Goal: Task Accomplishment & Management: Use online tool/utility

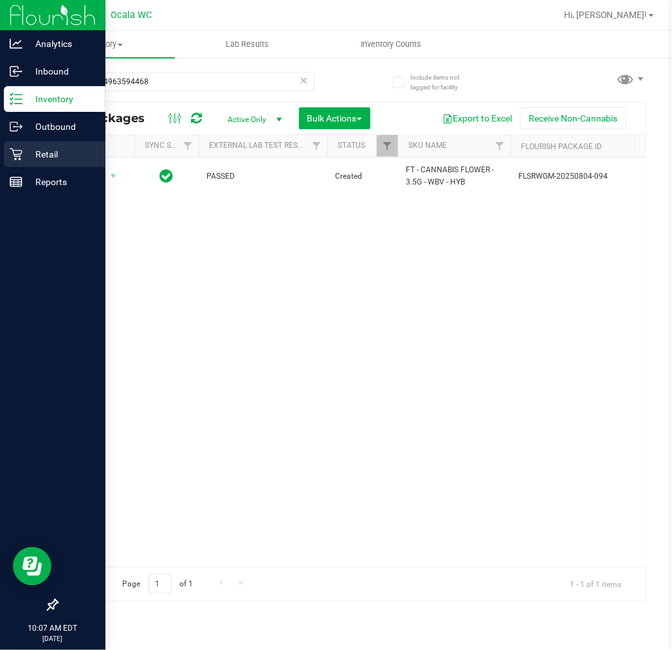
click at [28, 156] on p "Retail" at bounding box center [61, 154] width 77 height 15
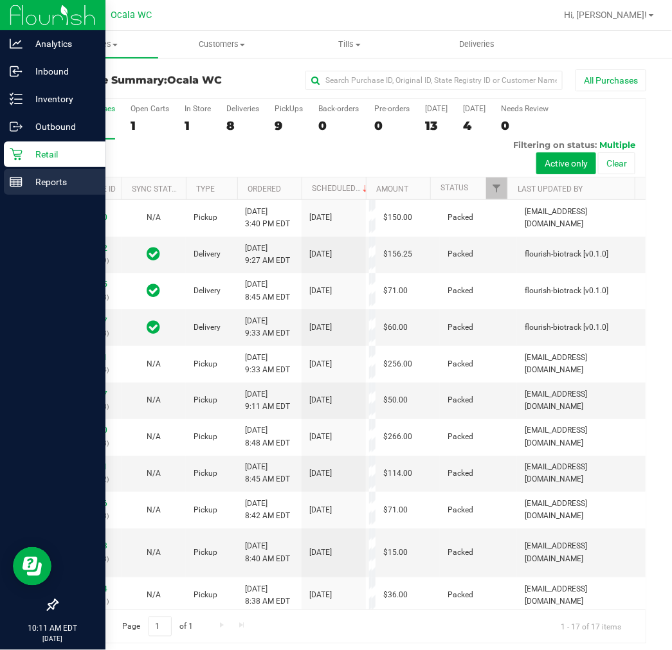
click at [26, 177] on p "Reports" at bounding box center [61, 181] width 77 height 15
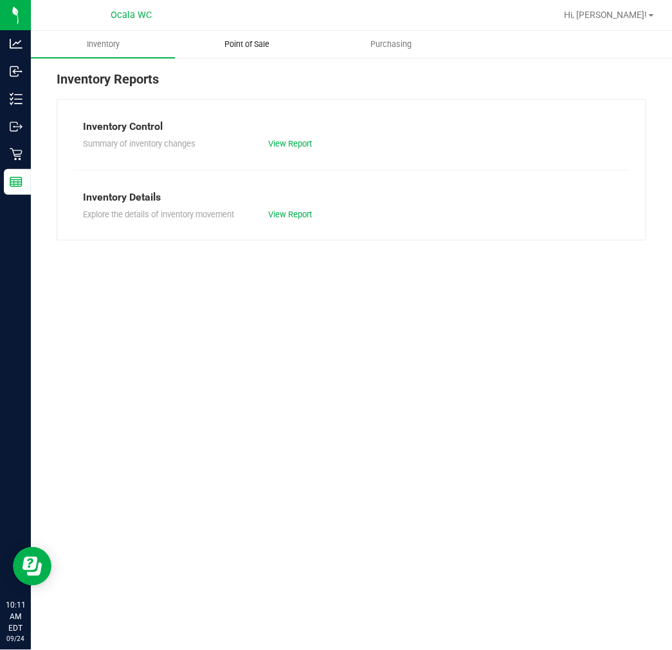
click at [261, 39] on span "Point of Sale" at bounding box center [247, 45] width 80 height 12
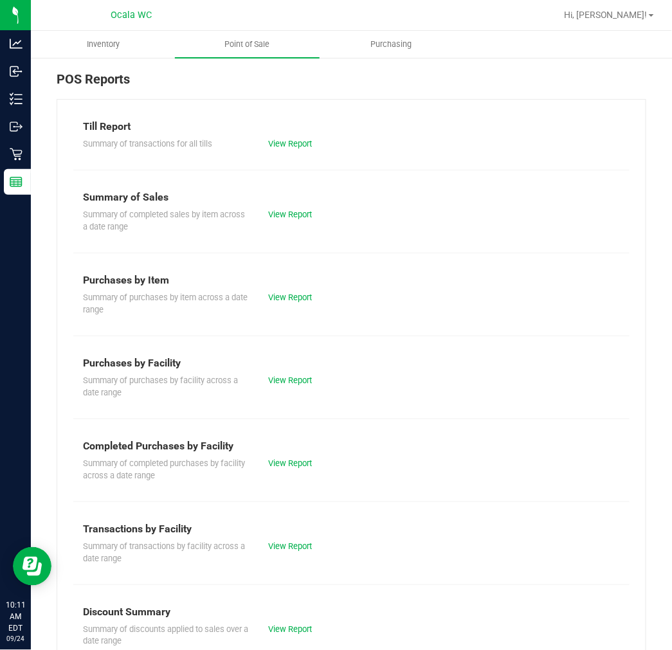
click at [286, 127] on div "Till Report" at bounding box center [351, 126] width 537 height 15
click at [290, 142] on link "View Report" at bounding box center [290, 144] width 44 height 10
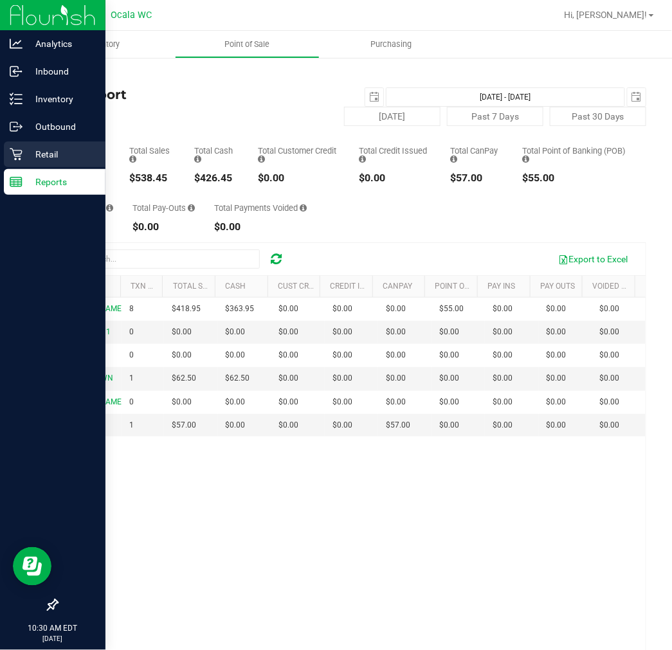
click at [14, 154] on icon at bounding box center [16, 155] width 12 height 12
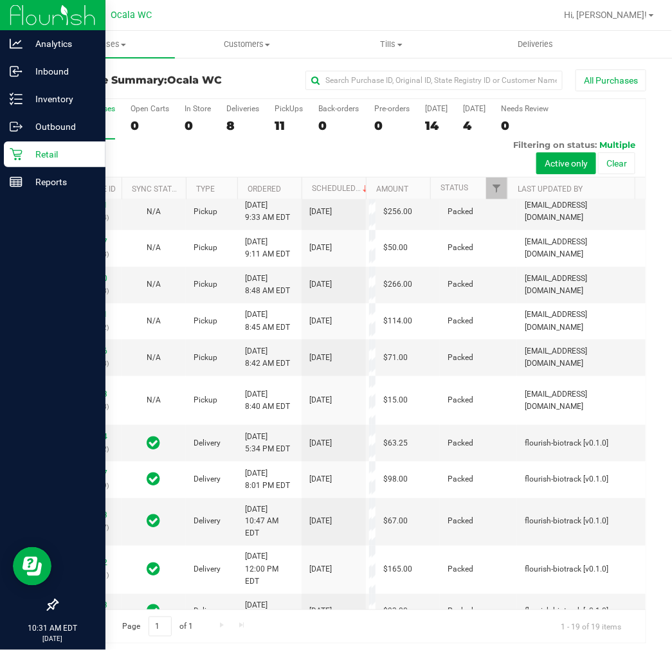
scroll to position [286, 0]
click at [95, 119] on link "11997783" at bounding box center [89, 114] width 36 height 9
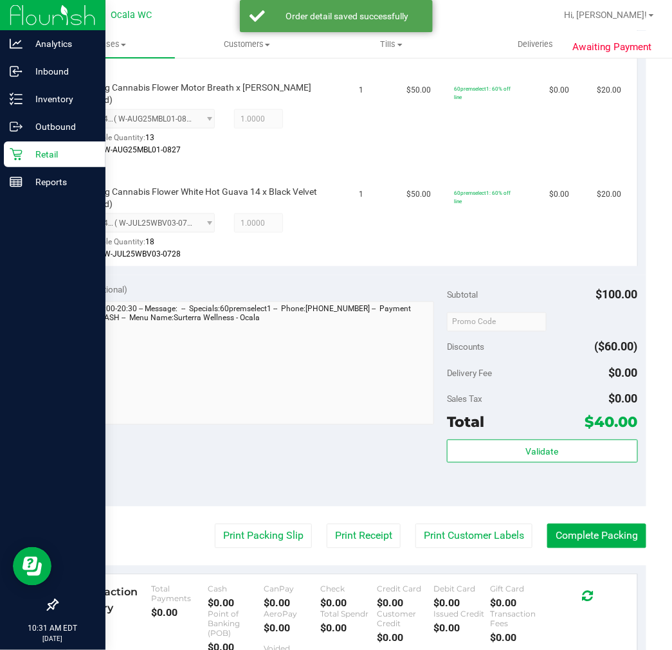
scroll to position [357, 0]
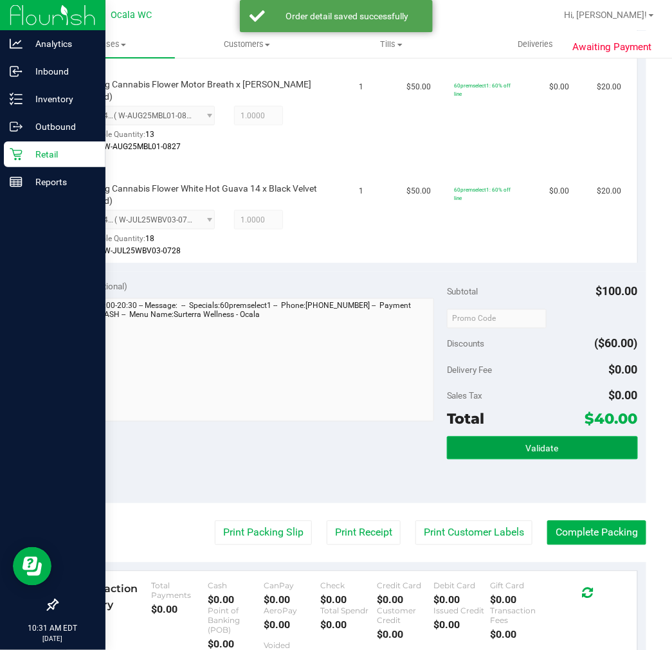
click at [522, 455] on button "Validate" at bounding box center [542, 448] width 191 height 23
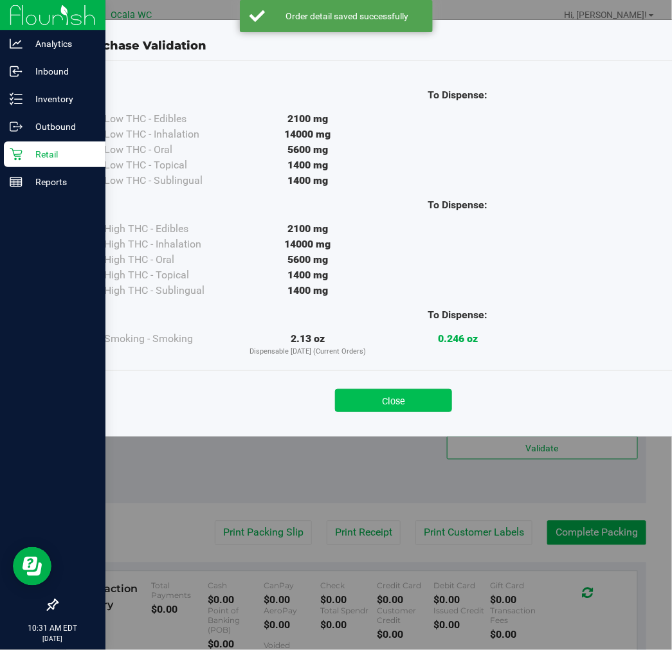
click at [402, 398] on button "Close" at bounding box center [393, 400] width 117 height 23
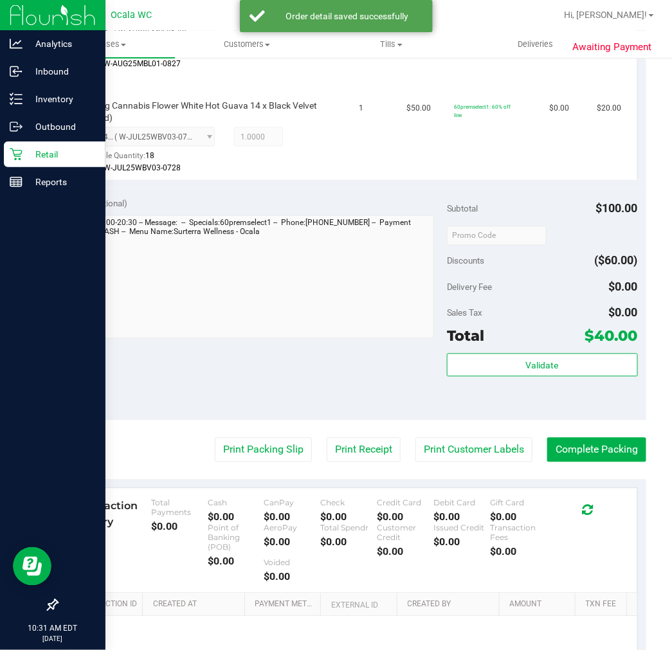
scroll to position [569, 0]
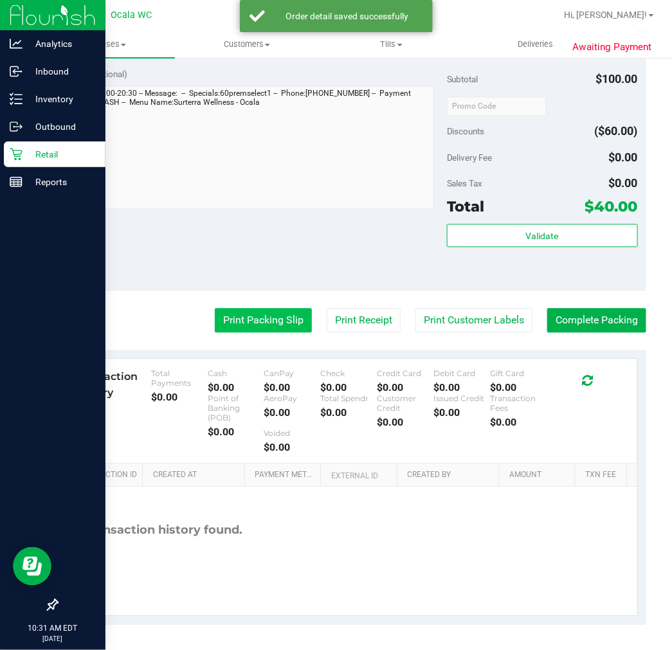
click at [278, 318] on button "Print Packing Slip" at bounding box center [263, 321] width 97 height 24
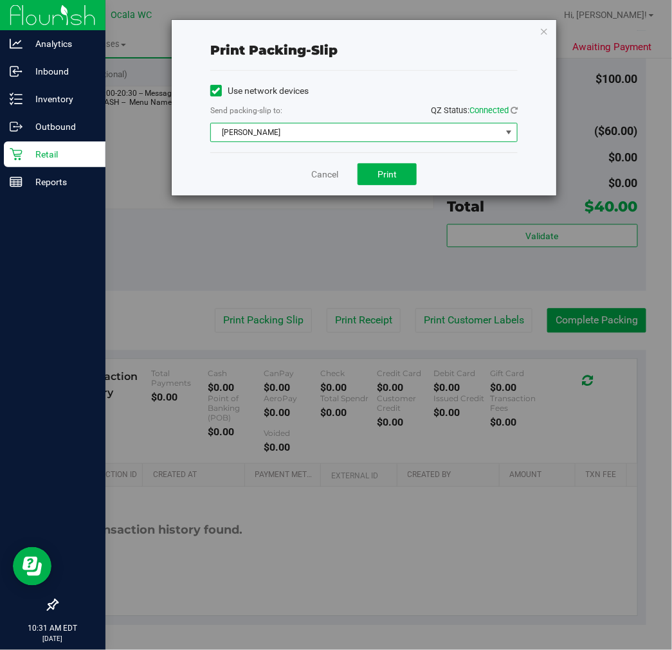
click at [350, 132] on span "[PERSON_NAME]" at bounding box center [356, 133] width 290 height 18
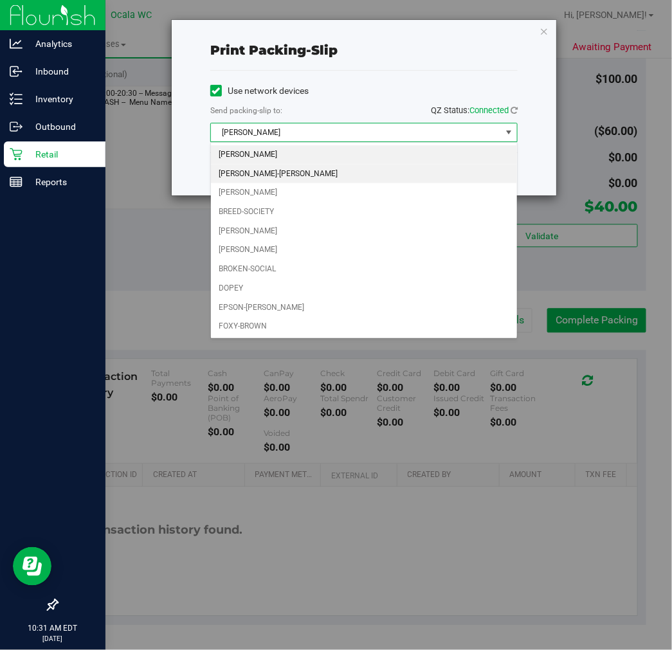
click at [348, 180] on li "[PERSON_NAME]-[PERSON_NAME]" at bounding box center [364, 174] width 306 height 19
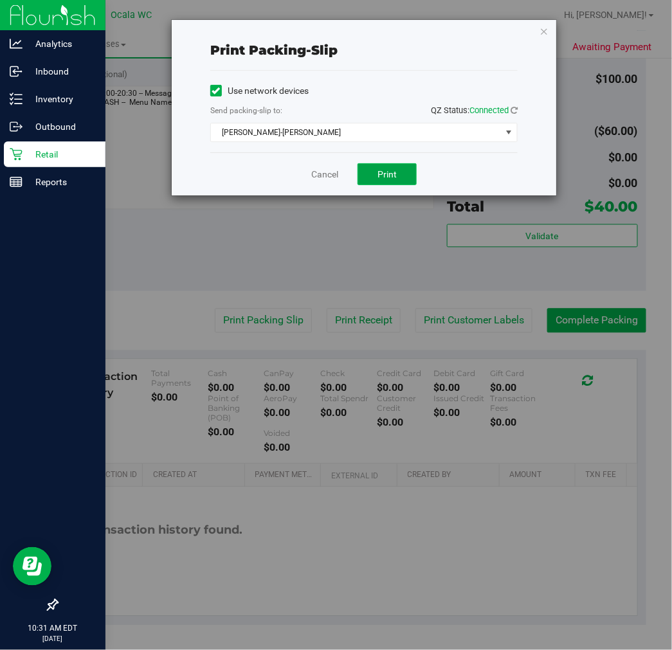
click at [373, 178] on button "Print" at bounding box center [387, 174] width 59 height 22
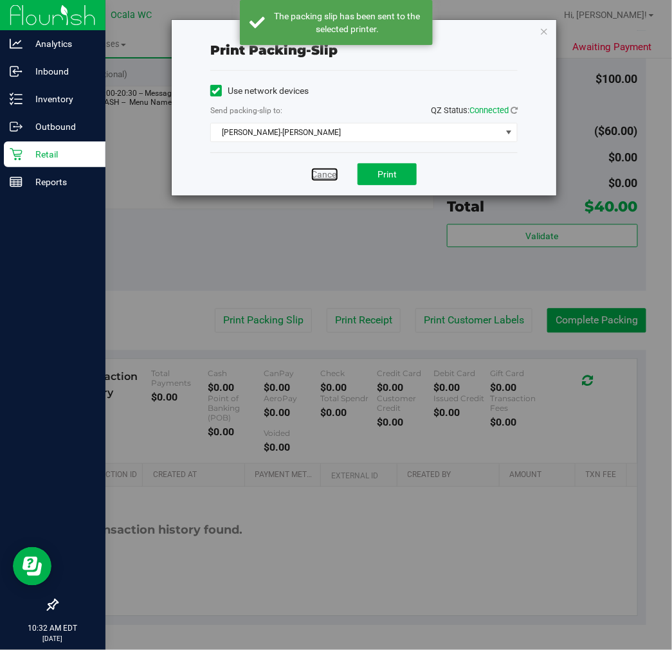
drag, startPoint x: 328, startPoint y: 172, endPoint x: 353, endPoint y: 171, distance: 24.5
click at [328, 172] on link "Cancel" at bounding box center [324, 175] width 27 height 14
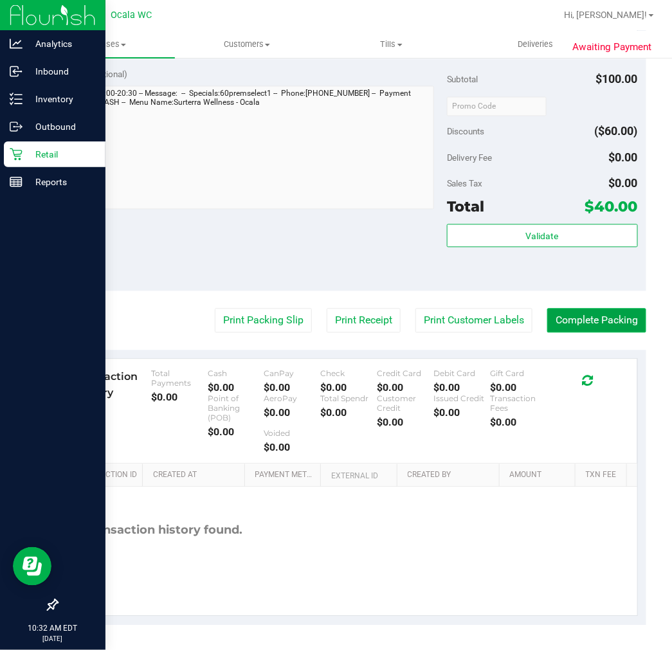
click at [556, 316] on button "Complete Packing" at bounding box center [596, 321] width 99 height 24
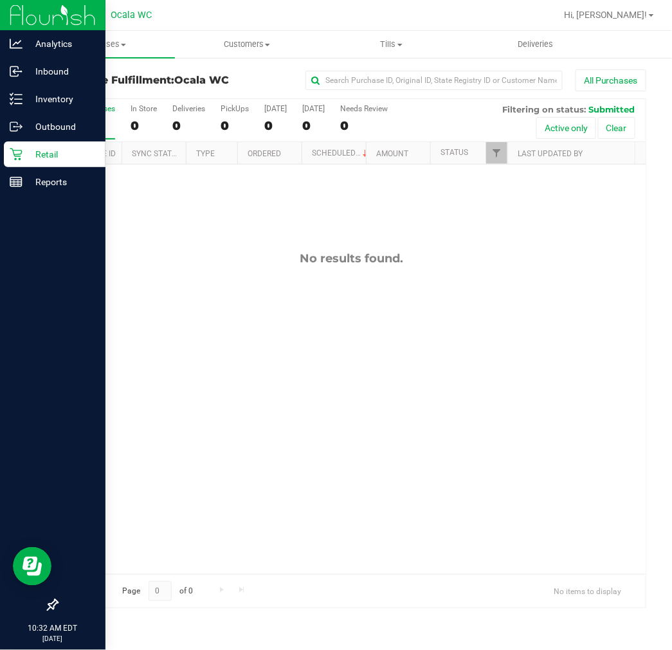
click at [27, 151] on p "Retail" at bounding box center [61, 154] width 77 height 15
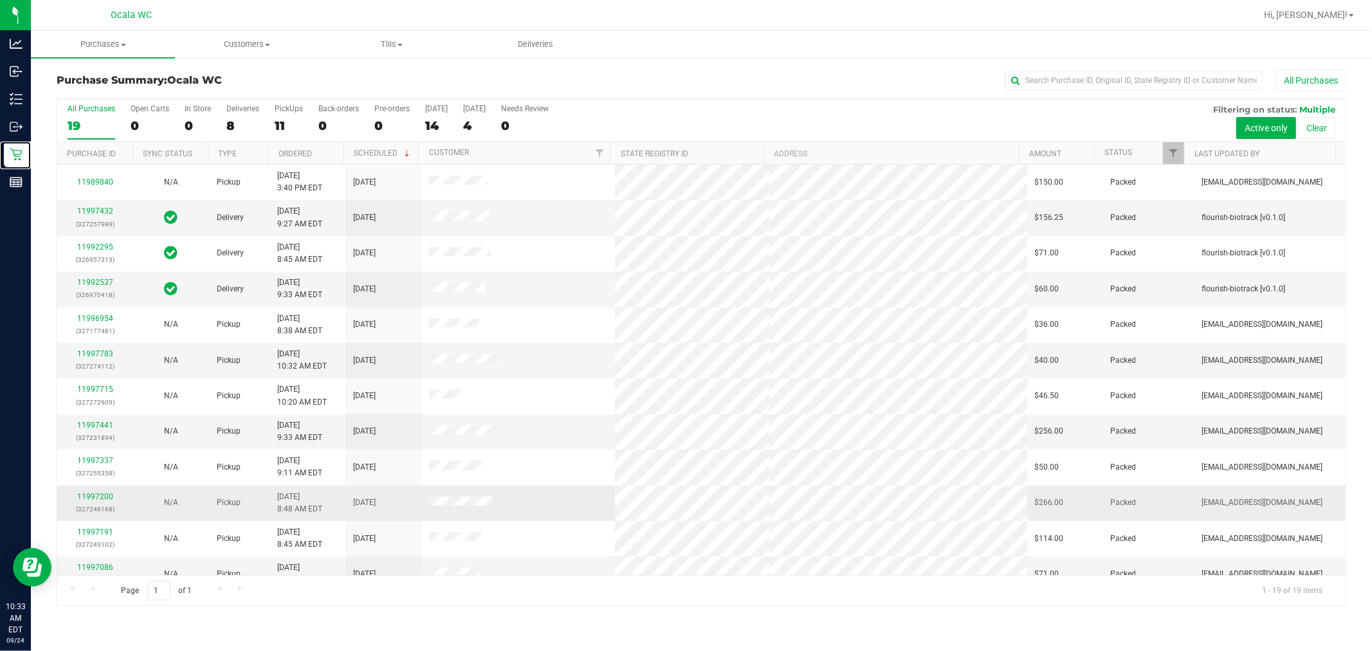
scroll to position [71, 0]
click at [97, 282] on link "11997783" at bounding box center [95, 282] width 36 height 9
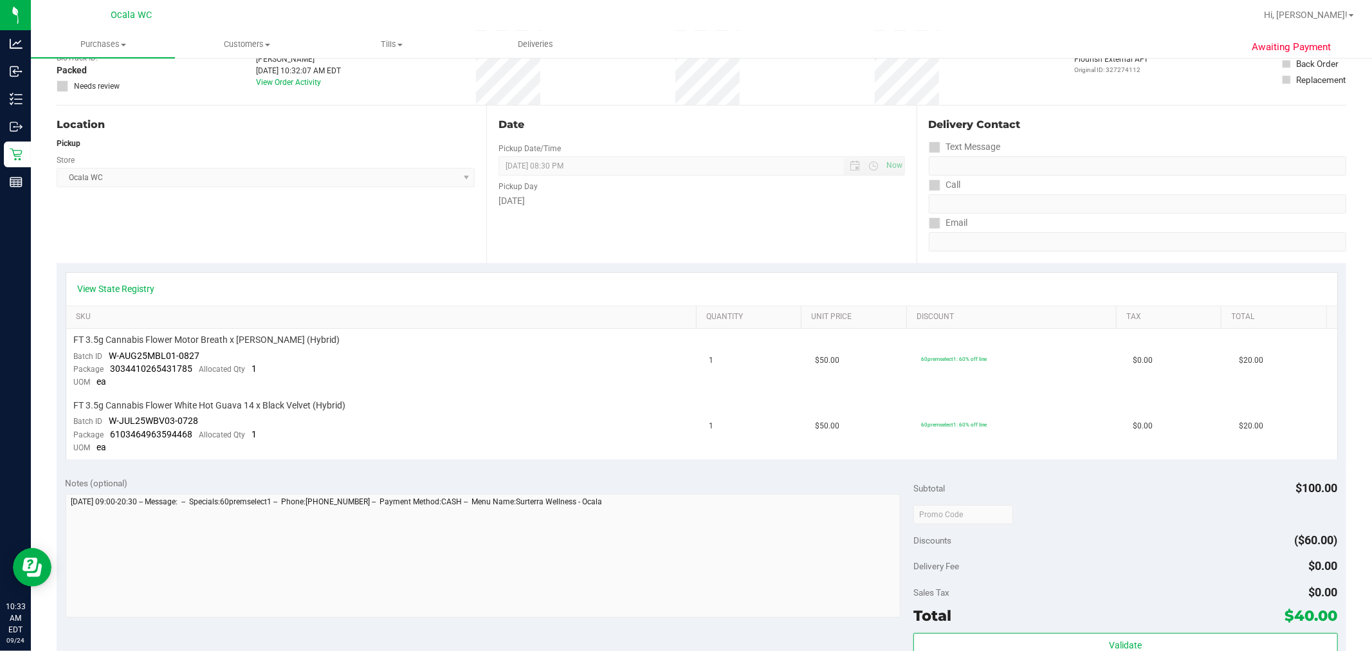
scroll to position [143, 0]
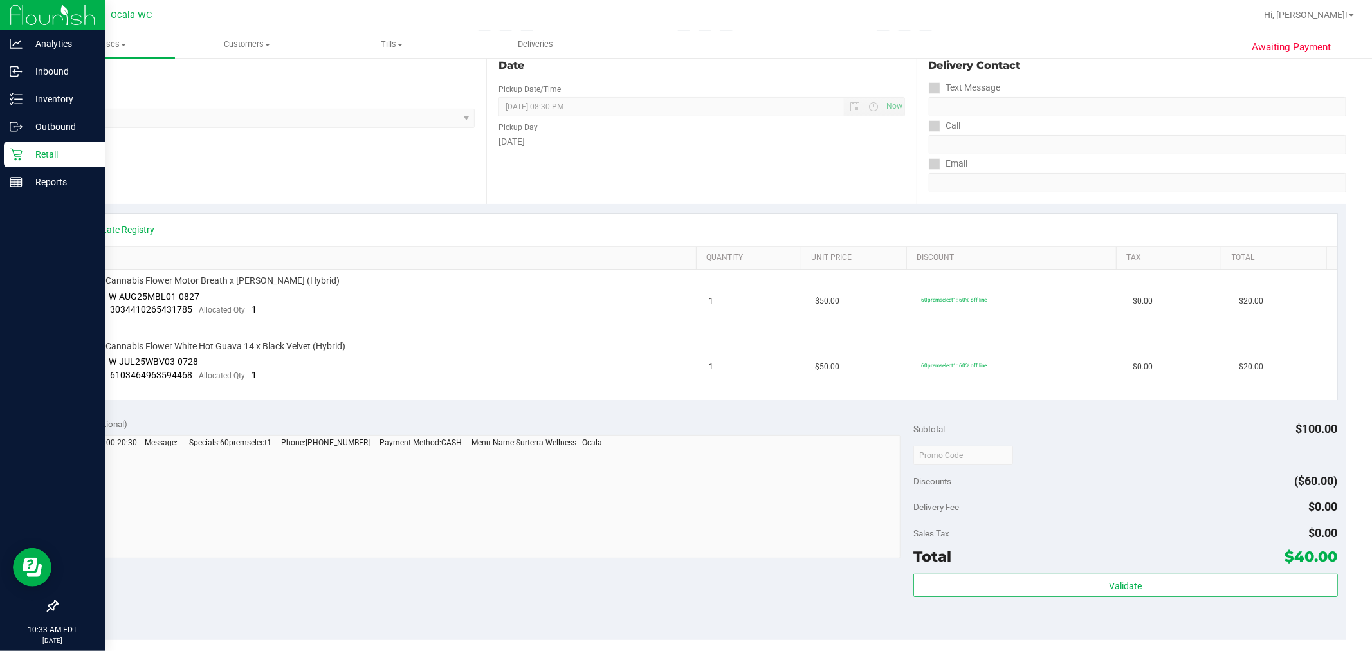
click at [24, 149] on p "Retail" at bounding box center [61, 154] width 77 height 15
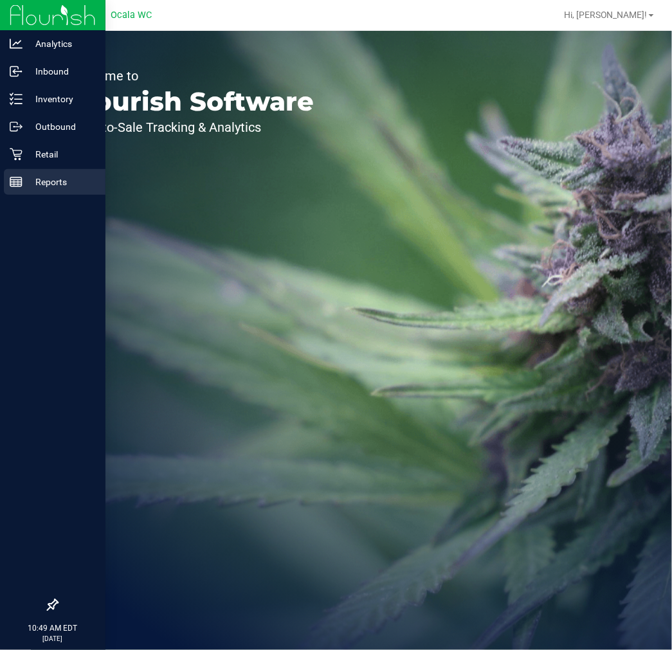
click at [21, 185] on icon at bounding box center [16, 182] width 13 height 13
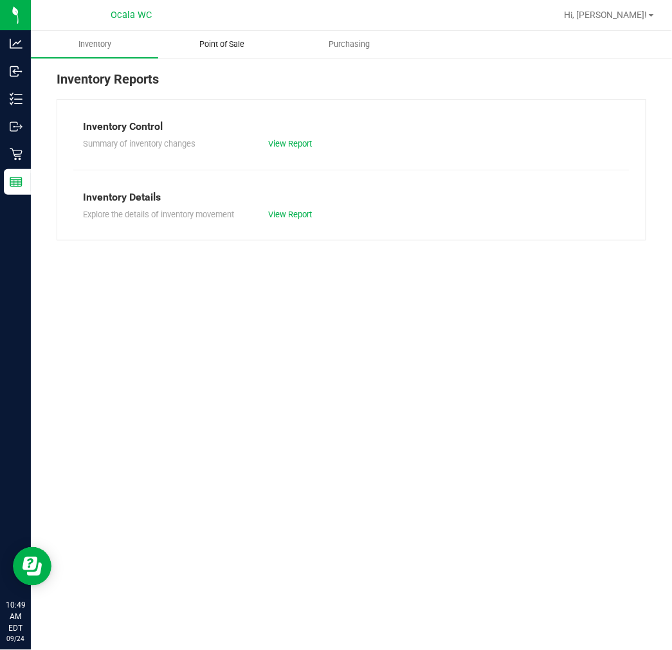
click at [228, 42] on span "Point of Sale" at bounding box center [222, 45] width 80 height 12
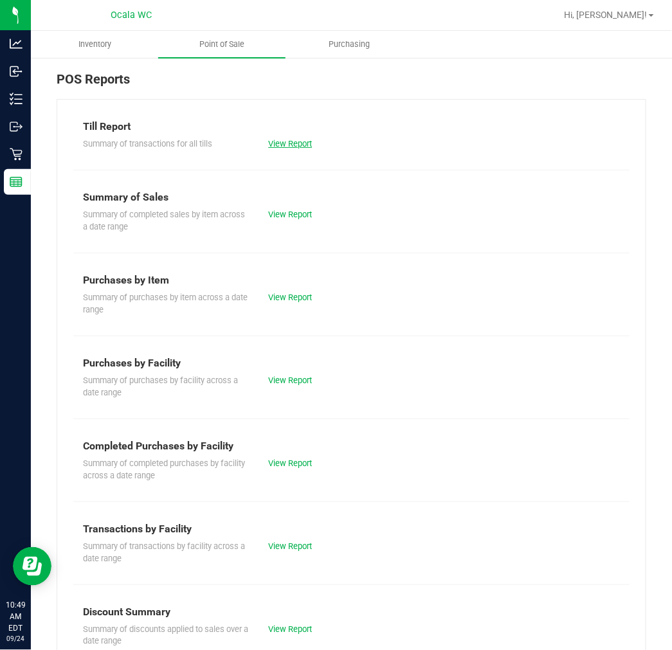
click at [293, 145] on link "View Report" at bounding box center [290, 144] width 44 height 10
